Goal: Navigation & Orientation: Find specific page/section

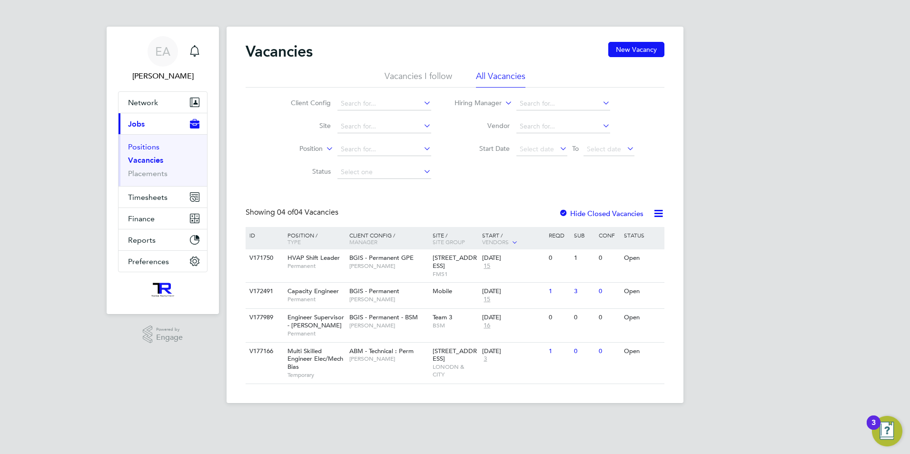
click at [146, 145] on link "Positions" at bounding box center [143, 146] width 31 height 9
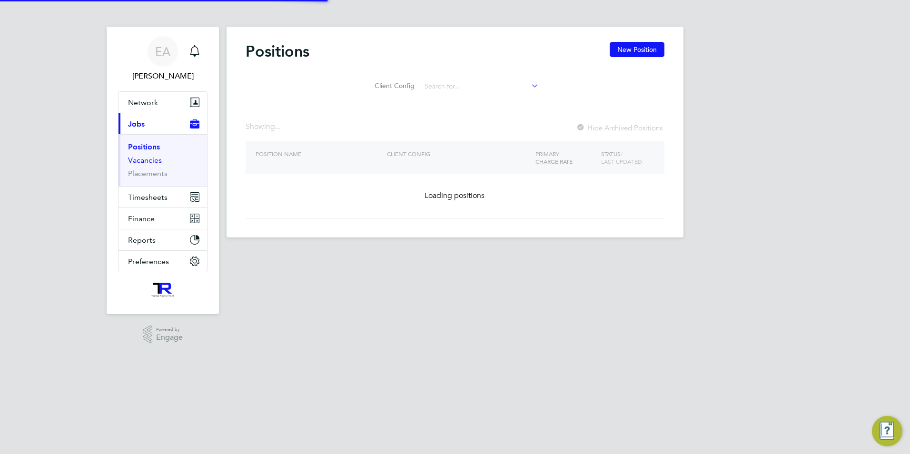
click at [149, 157] on link "Vacancies" at bounding box center [145, 160] width 34 height 9
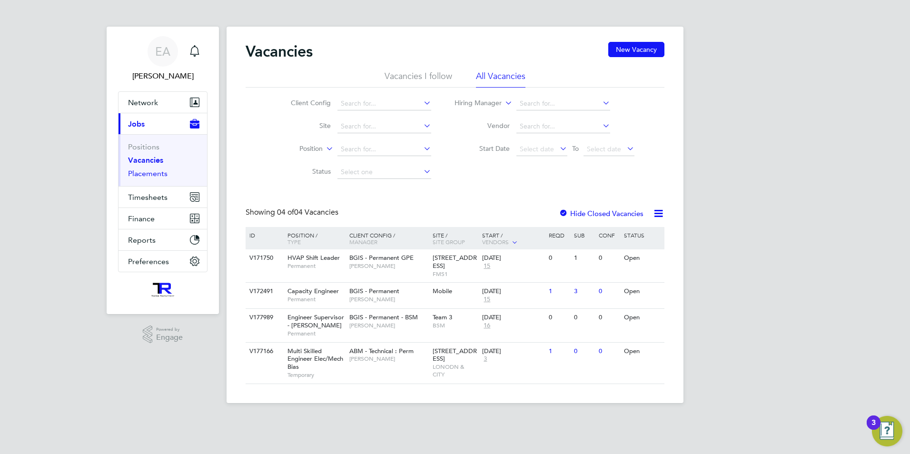
click at [148, 173] on link "Placements" at bounding box center [148, 173] width 40 height 9
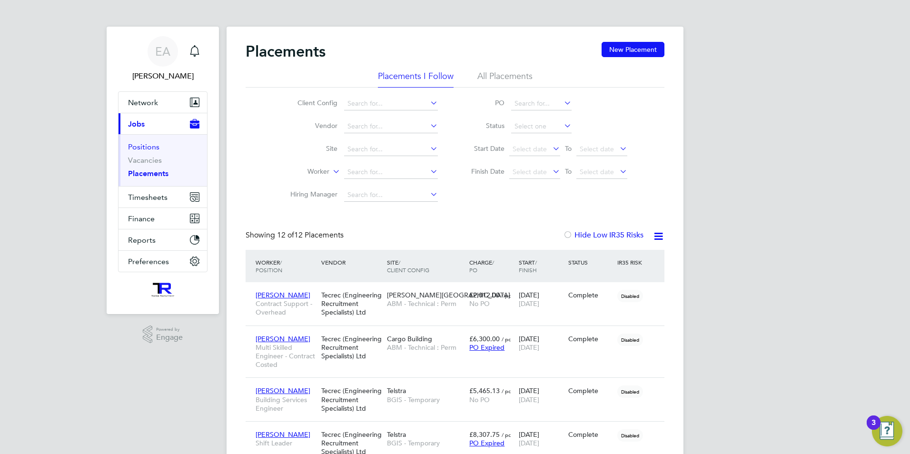
click at [152, 144] on link "Positions" at bounding box center [143, 146] width 31 height 9
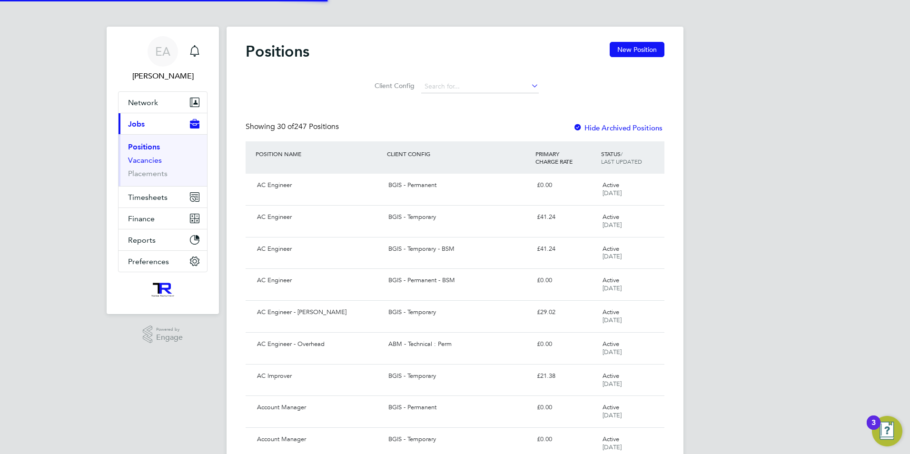
click at [137, 157] on link "Vacancies" at bounding box center [145, 160] width 34 height 9
